Goal: Task Accomplishment & Management: Manage account settings

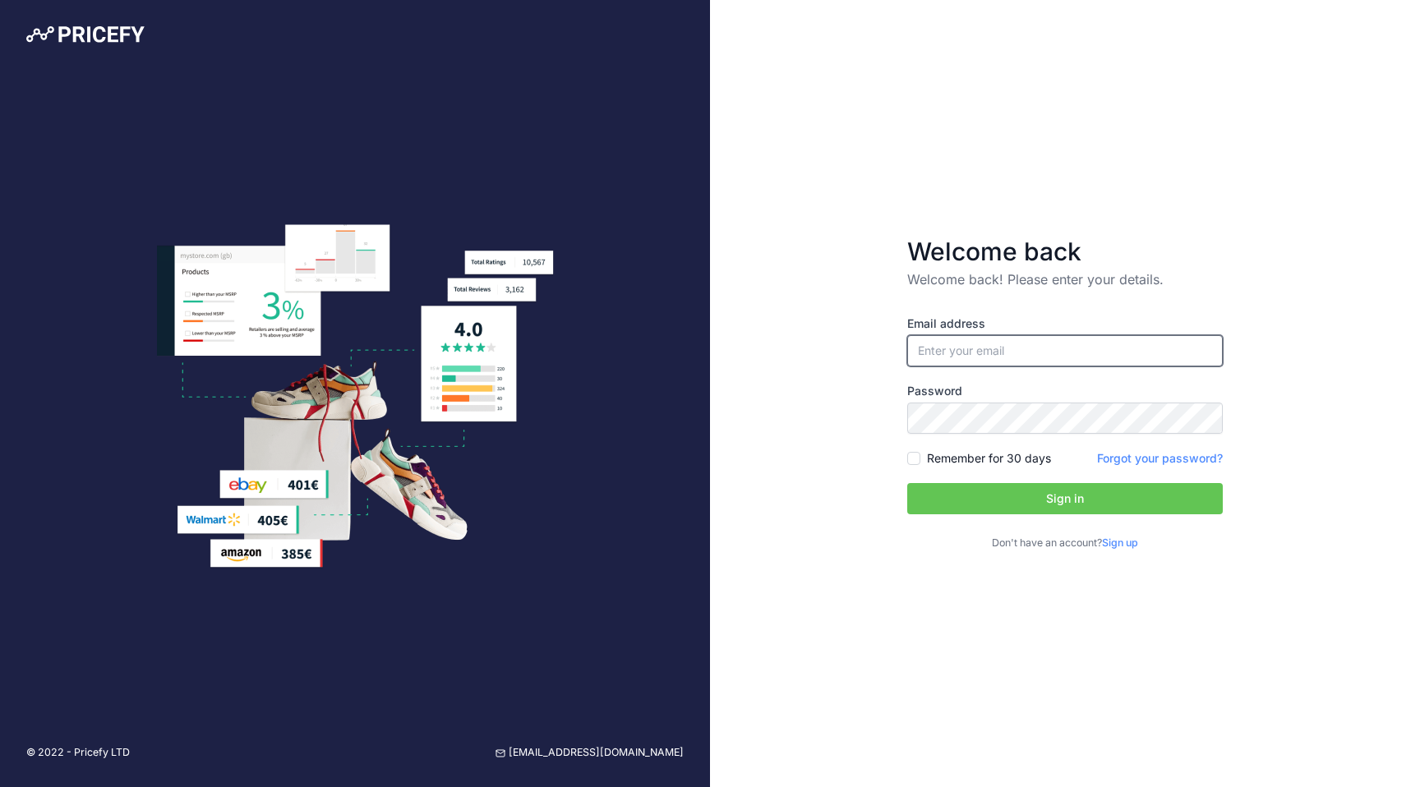
click at [1073, 360] on input "email" at bounding box center [1064, 350] width 315 height 31
click at [1073, 357] on input "email" at bounding box center [1064, 350] width 315 height 31
type input "[PERSON_NAME][EMAIL_ADDRESS][PERSON_NAME][DOMAIN_NAME]"
click at [1055, 487] on button "Sign in" at bounding box center [1064, 498] width 315 height 31
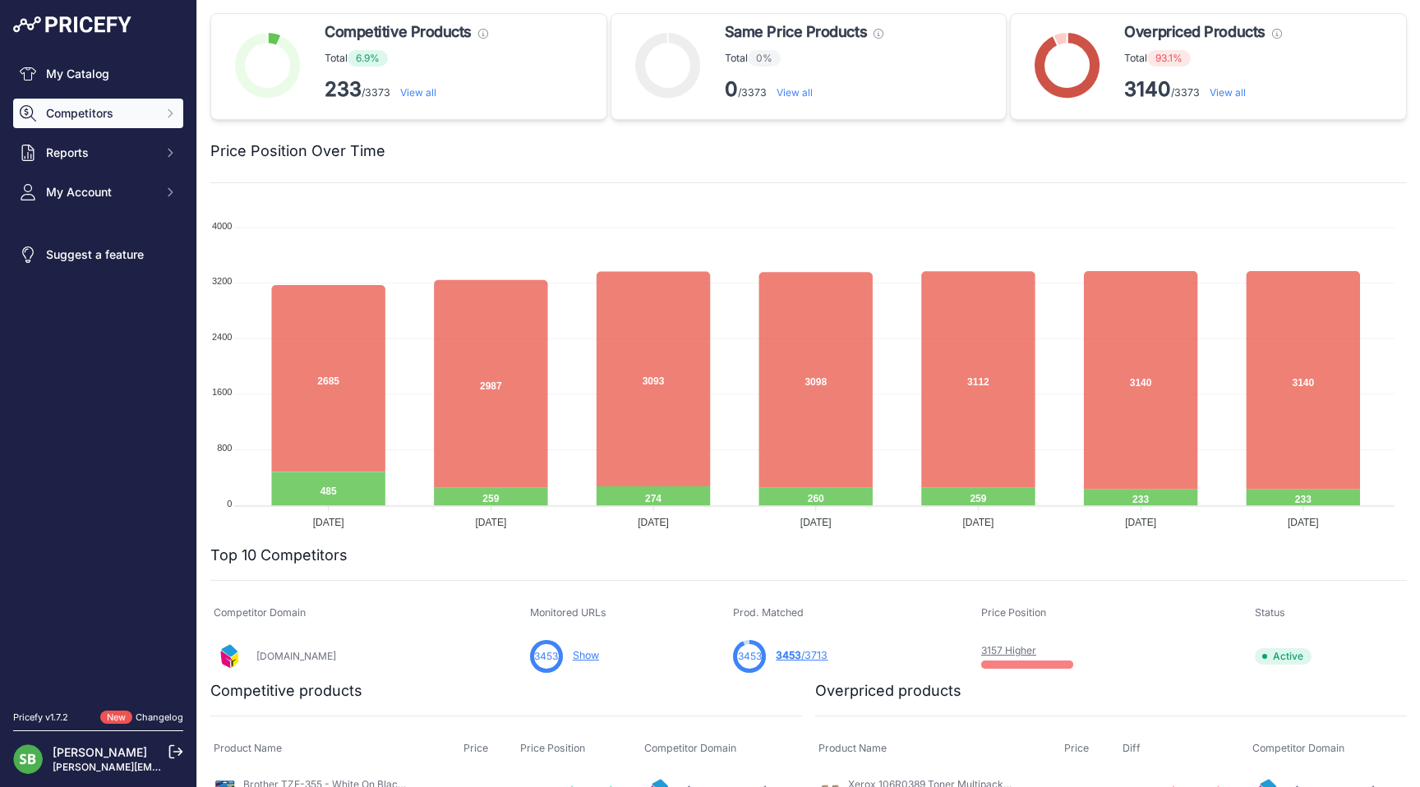
click at [82, 117] on span "Competitors" at bounding box center [100, 113] width 108 height 16
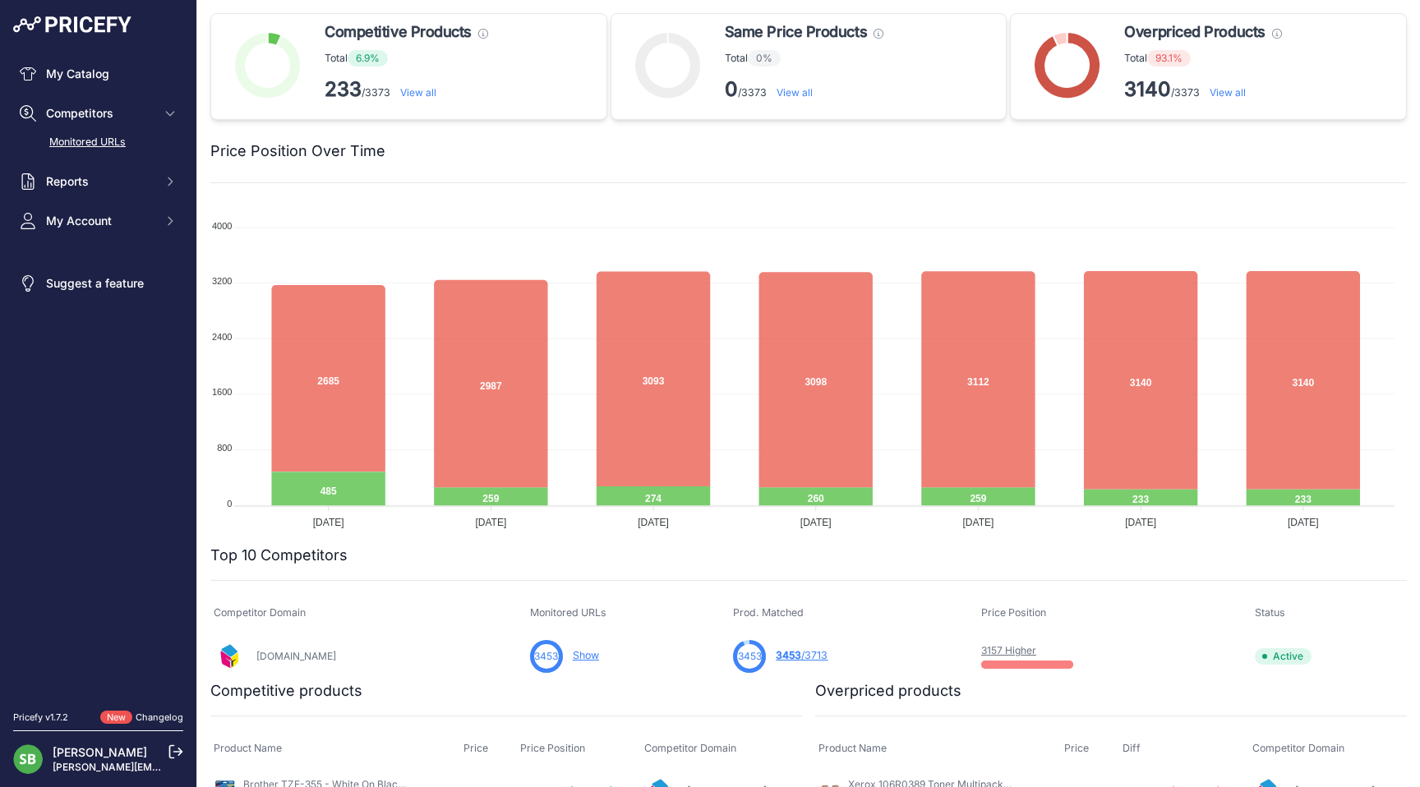
click at [85, 136] on link "Monitored URLs" at bounding box center [98, 142] width 170 height 29
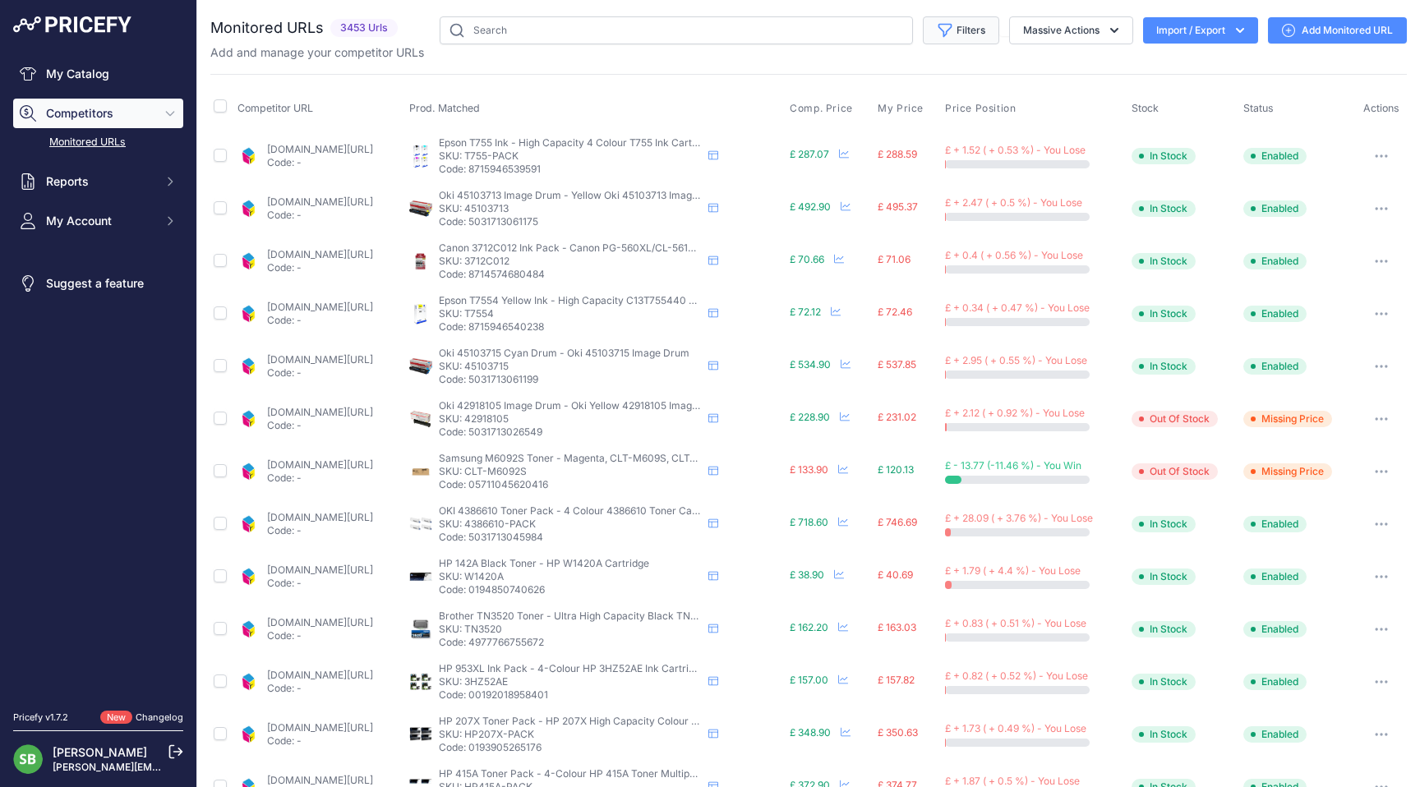
click at [934, 39] on button "Filters" at bounding box center [961, 30] width 76 height 28
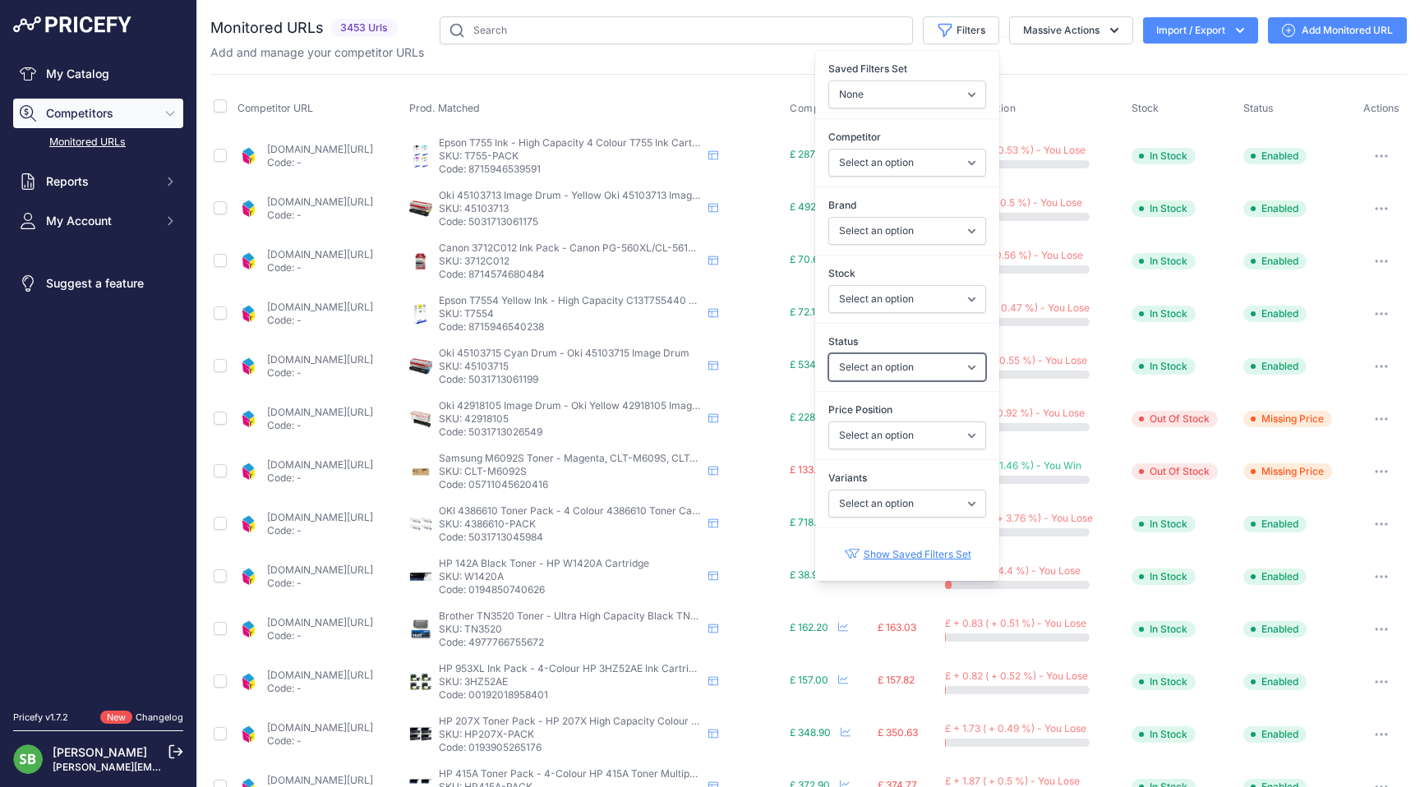
click at [849, 375] on select "Select an option Enabled Disabled In progress Scraping Failed Not Found Missing…" at bounding box center [907, 367] width 158 height 28
select select "0"
click at [828, 353] on select "Select an option Enabled Disabled In progress Scraping Failed Not Found Missing…" at bounding box center [907, 367] width 158 height 28
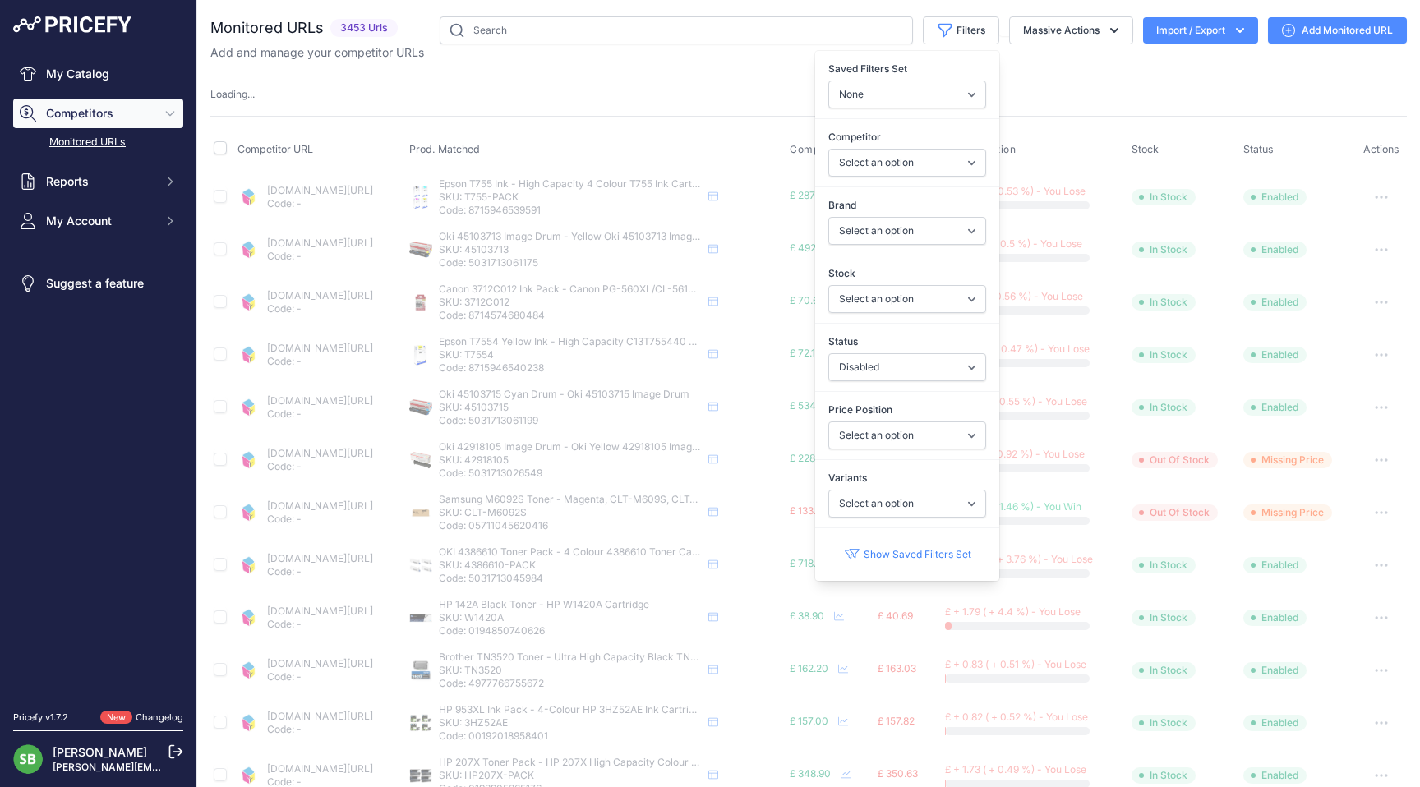
click at [713, 89] on div "Loading ..." at bounding box center [808, 95] width 1196 height 16
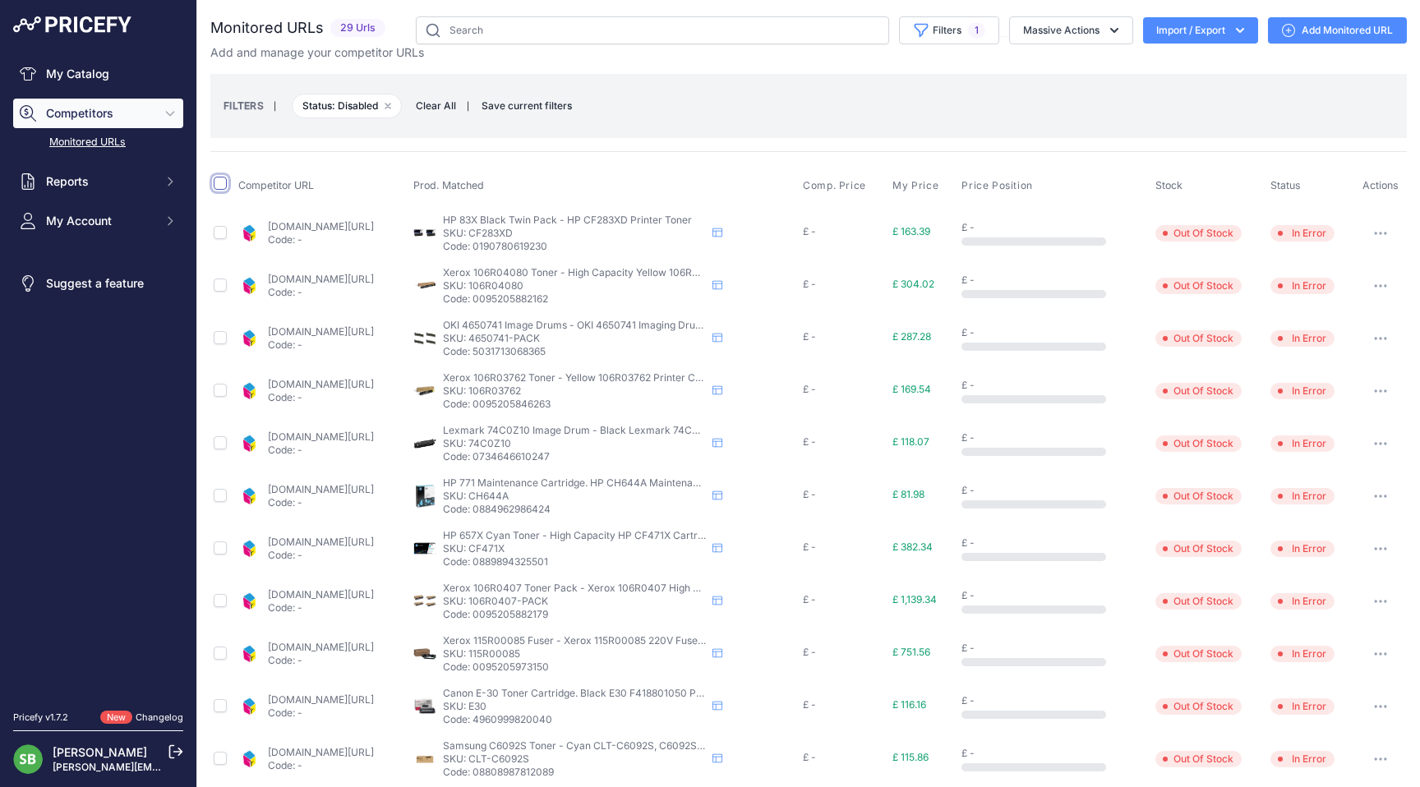
click at [219, 182] on input "checkbox" at bounding box center [220, 183] width 13 height 13
checkbox input "true"
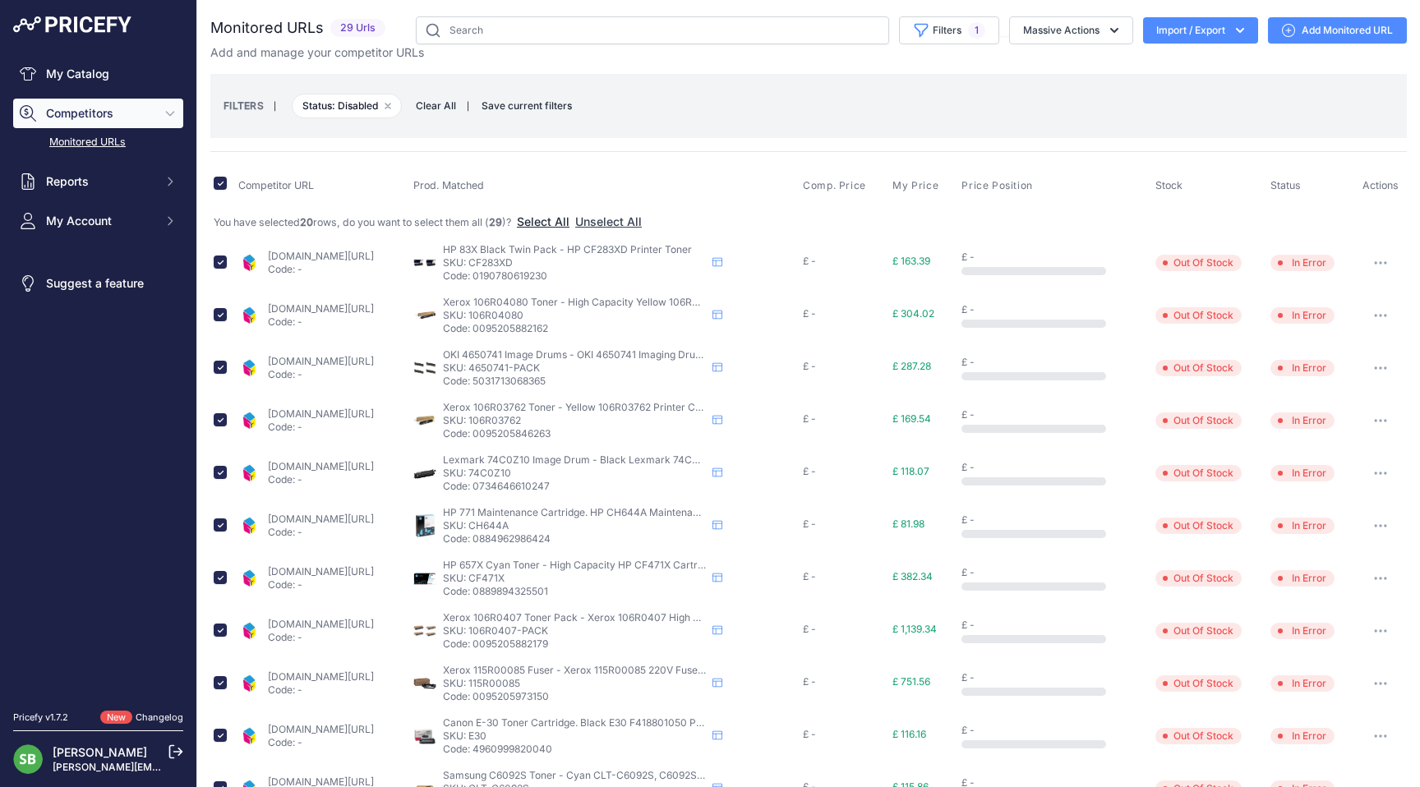
click at [557, 216] on button "Select All" at bounding box center [543, 222] width 53 height 16
click at [1061, 36] on button "Massive Actions" at bounding box center [1071, 30] width 124 height 28
click at [1059, 163] on span "Restore Urls" at bounding box center [1047, 157] width 65 height 14
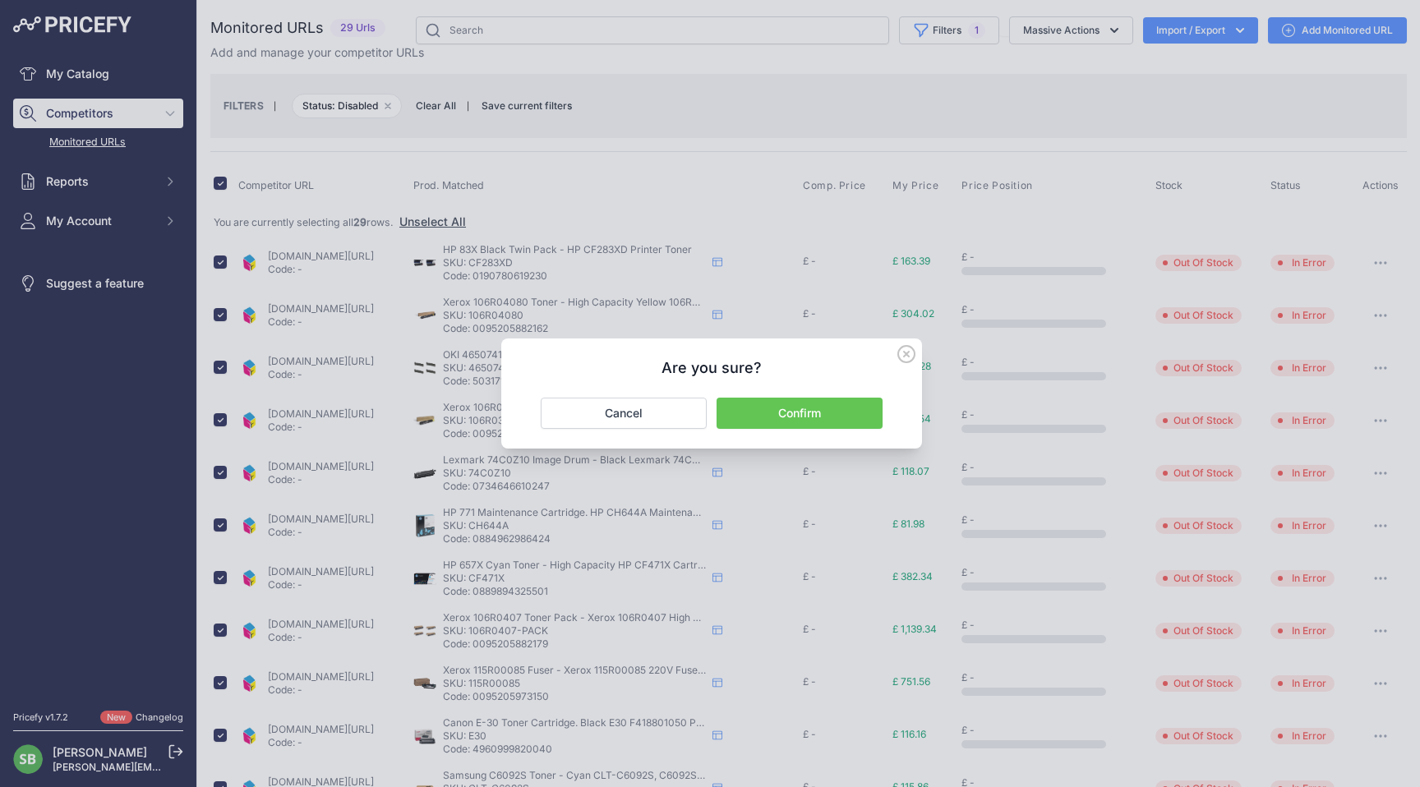
click at [806, 412] on button "Confirm" at bounding box center [799, 413] width 166 height 31
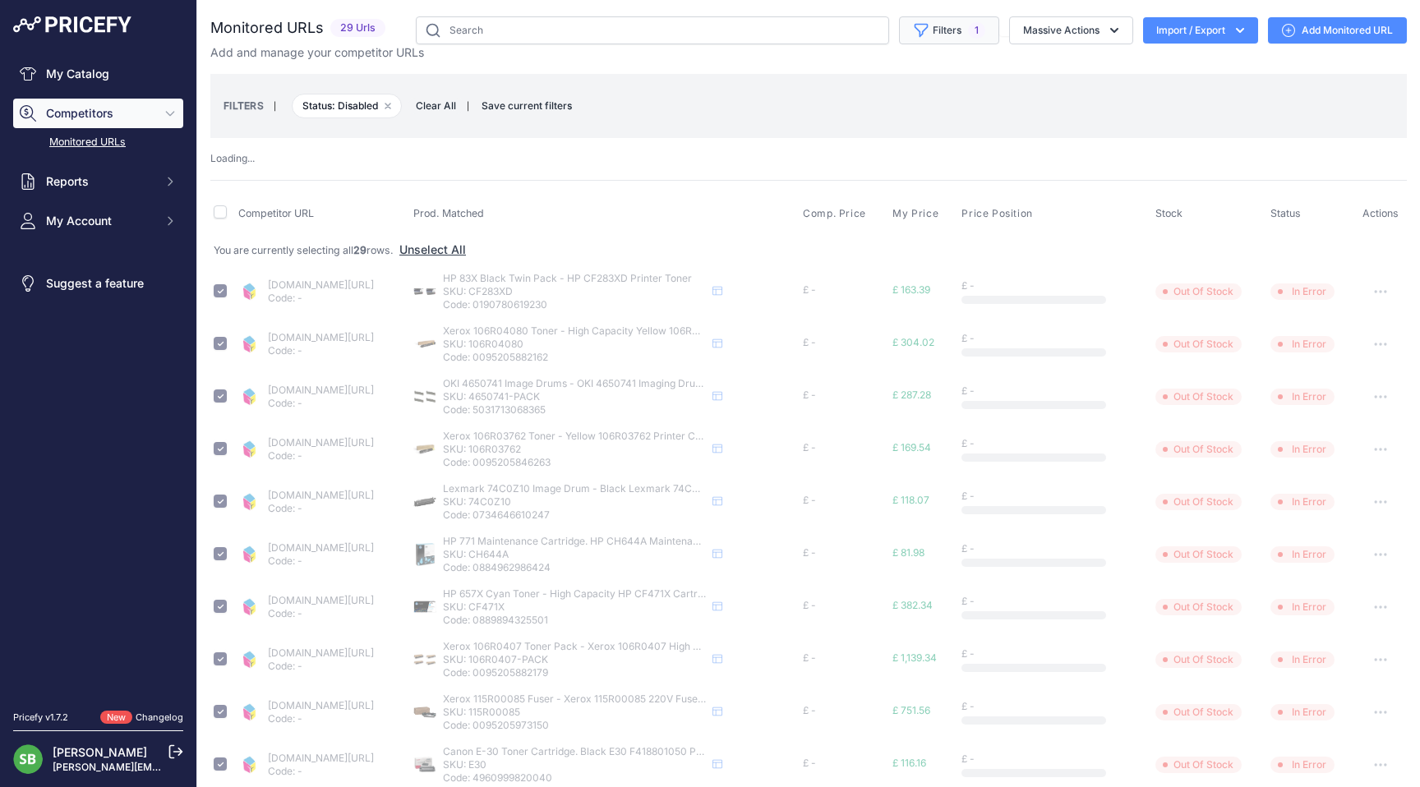
checkbox input "false"
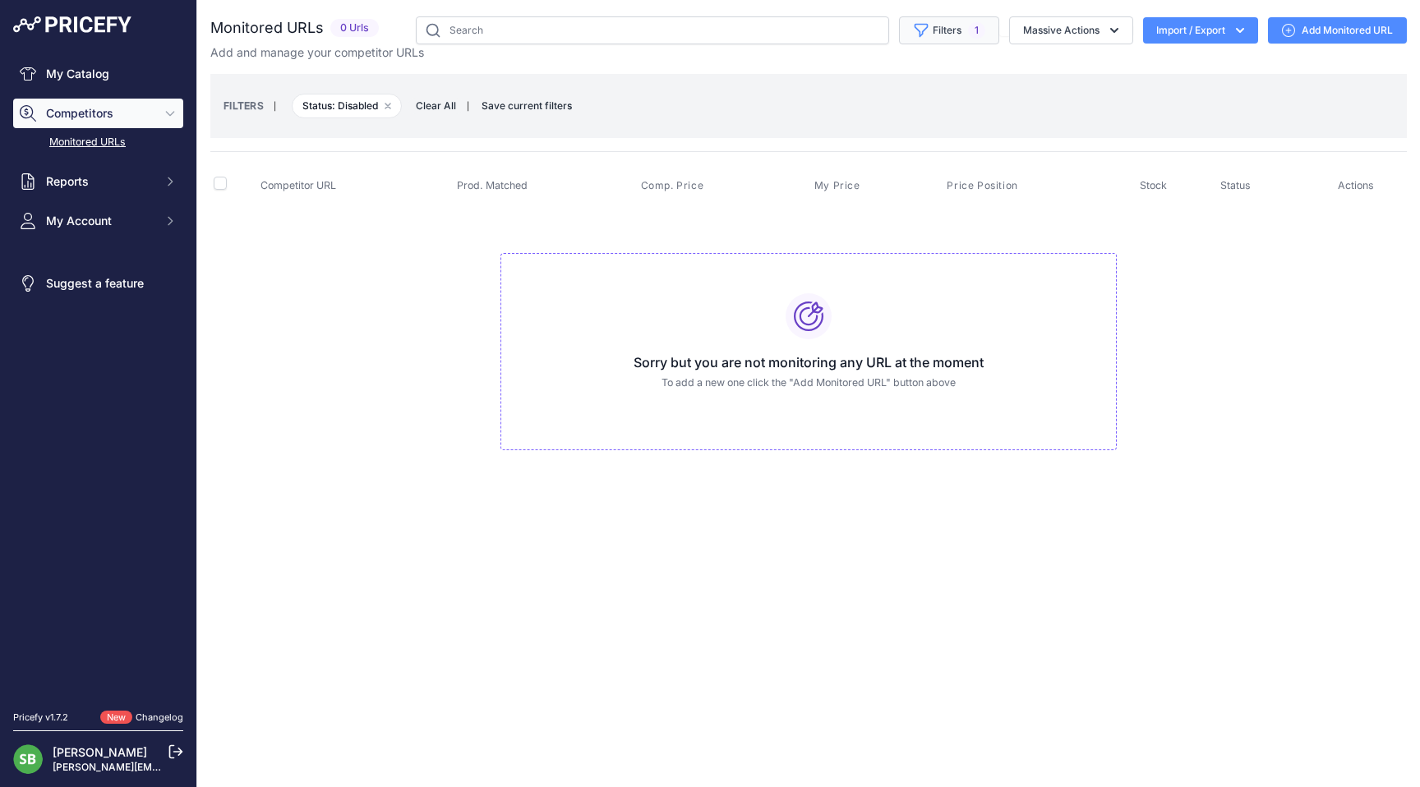
click at [948, 34] on button "Filters 1" at bounding box center [949, 30] width 100 height 28
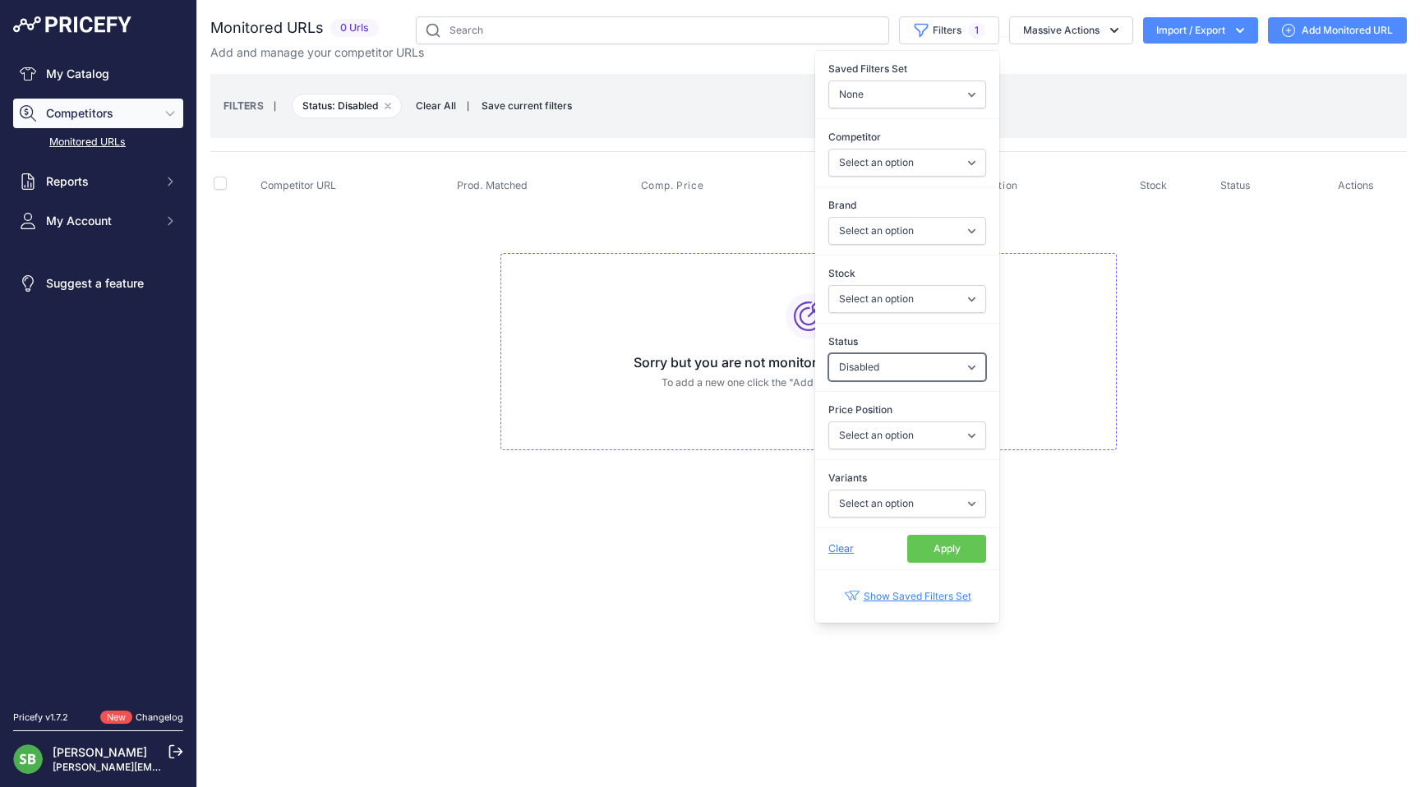
click at [919, 366] on select "Select an option Enabled Disabled In progress Scraping Failed Not Found Missing…" at bounding box center [907, 367] width 158 height 28
select select "5"
click at [828, 353] on select "Select an option Enabled Disabled In progress Scraping Failed Not Found Missing…" at bounding box center [907, 367] width 158 height 28
